Goal: Navigation & Orientation: Find specific page/section

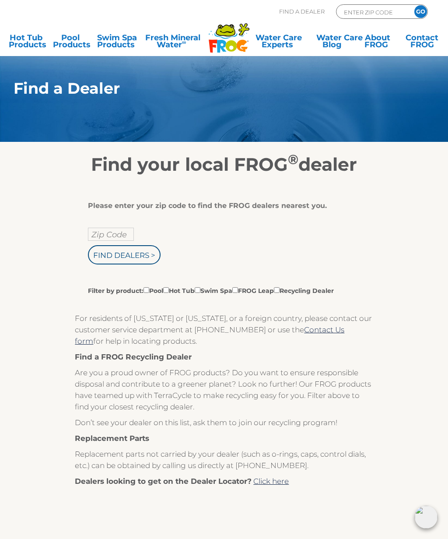
click at [115, 263] on input "Find Dealers >" at bounding box center [124, 254] width 73 height 19
click at [110, 232] on input "Zip Code" at bounding box center [111, 234] width 46 height 13
type input "ENTER ZIP CODE"
type input "08753"
click at [140, 257] on input "Find Dealers >" at bounding box center [124, 254] width 73 height 19
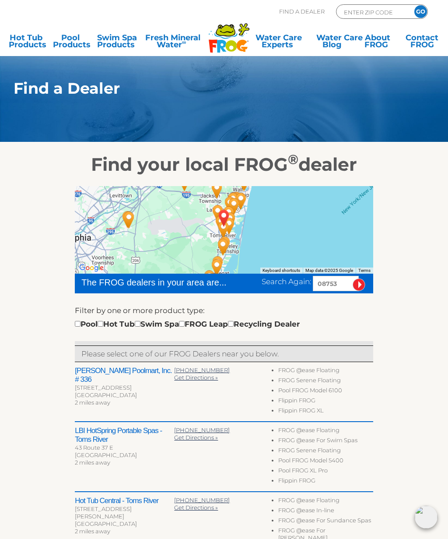
click at [103, 327] on input "checkbox" at bounding box center [101, 324] width 6 height 6
checkbox input "true"
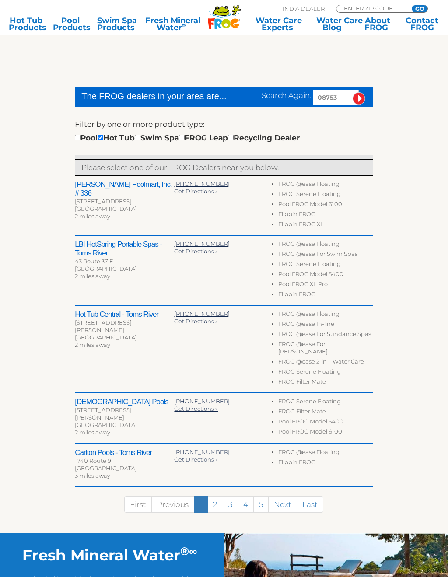
scroll to position [186, 0]
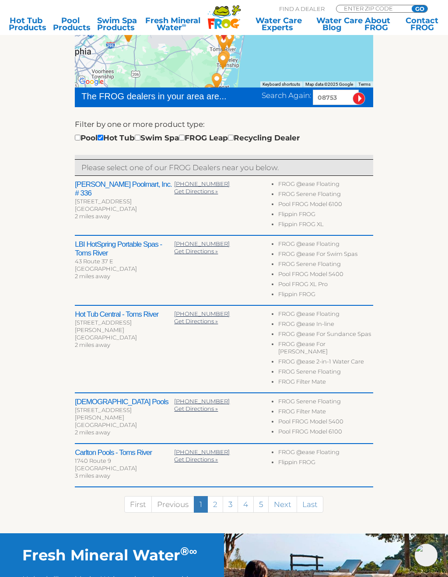
click at [124, 198] on div "10 Route 37 E Unit 6" at bounding box center [124, 201] width 99 height 7
click at [121, 183] on h2 "Leslie's Poolmart, Inc. # 336" at bounding box center [124, 189] width 99 height 18
click at [114, 198] on div "10 Route 37 E Unit 6" at bounding box center [124, 201] width 99 height 7
click at [126, 198] on div "10 Route 37 E Unit 6" at bounding box center [124, 201] width 99 height 7
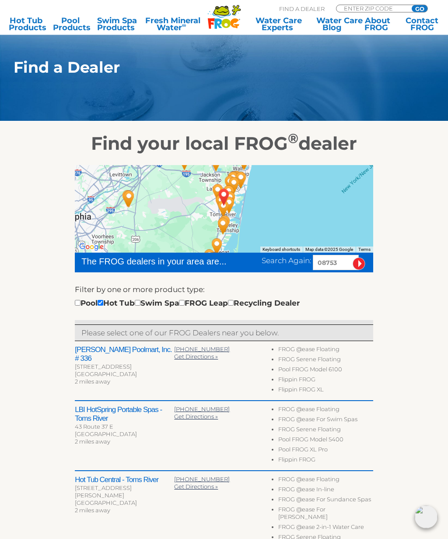
scroll to position [0, 0]
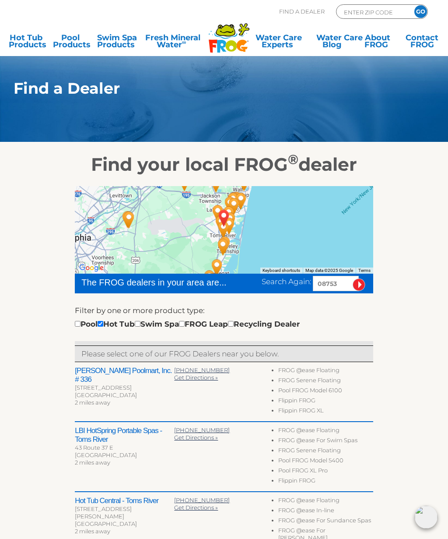
click at [101, 373] on h2 "Leslie's Poolmart, Inc. # 336" at bounding box center [124, 375] width 99 height 18
click at [121, 373] on h2 "Leslie's Poolmart, Inc. # 336" at bounding box center [124, 375] width 99 height 18
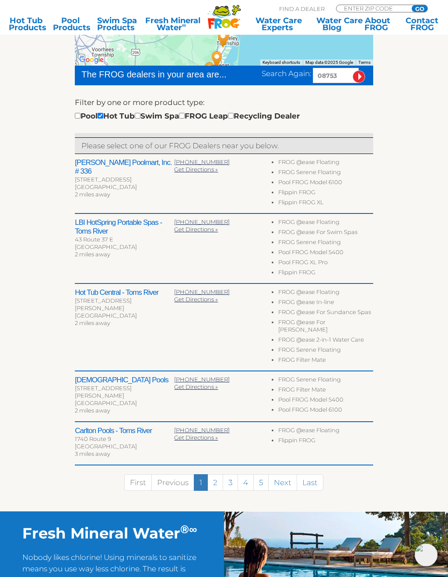
scroll to position [208, 0]
click at [316, 168] on li "FROG @ease Floating" at bounding box center [325, 163] width 95 height 10
click at [311, 163] on li "FROG @ease Floating" at bounding box center [325, 163] width 95 height 10
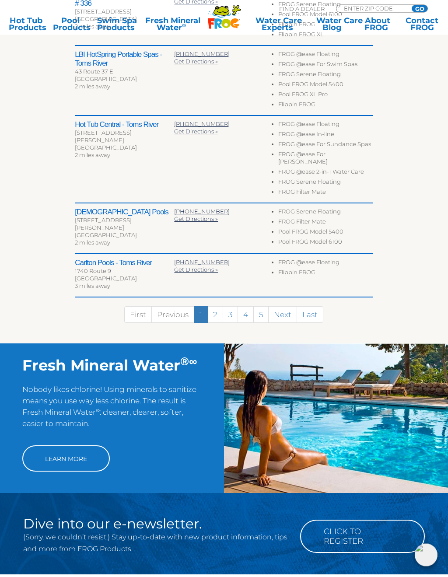
scroll to position [376, 0]
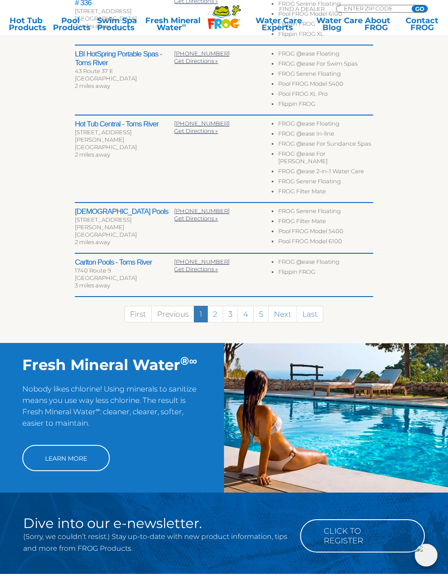
click at [215, 306] on link "2" at bounding box center [215, 314] width 16 height 17
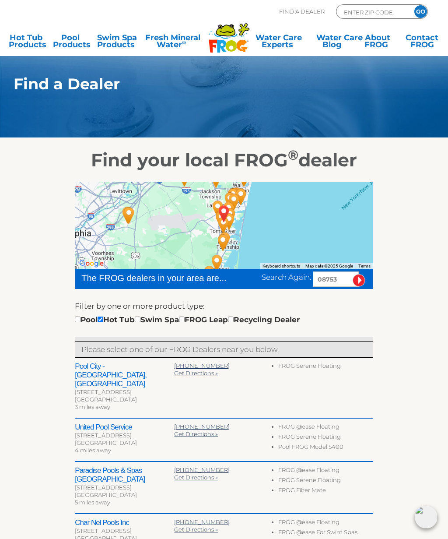
scroll to position [0, 0]
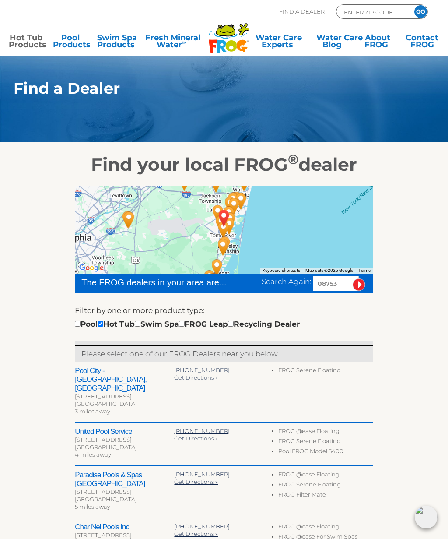
click at [28, 37] on link "Hot Tub Products" at bounding box center [26, 43] width 35 height 18
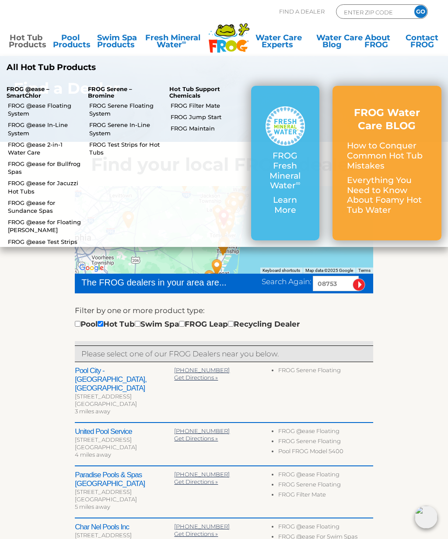
click at [53, 105] on link "FROG @ease Floating System" at bounding box center [45, 110] width 74 height 16
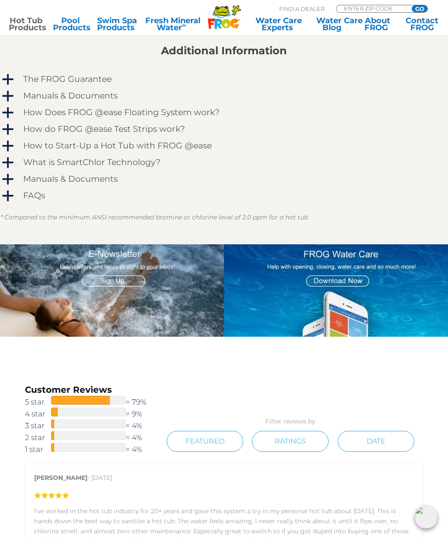
scroll to position [709, 0]
